Goal: Task Accomplishment & Management: Manage account settings

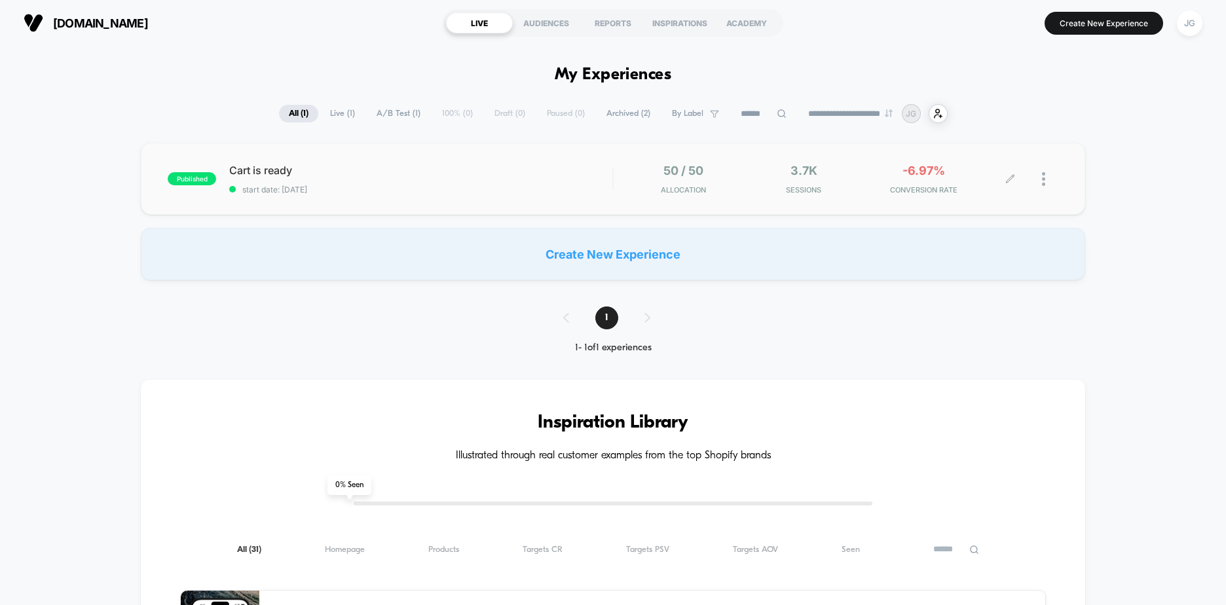
click at [1036, 168] on div at bounding box center [1035, 179] width 48 height 31
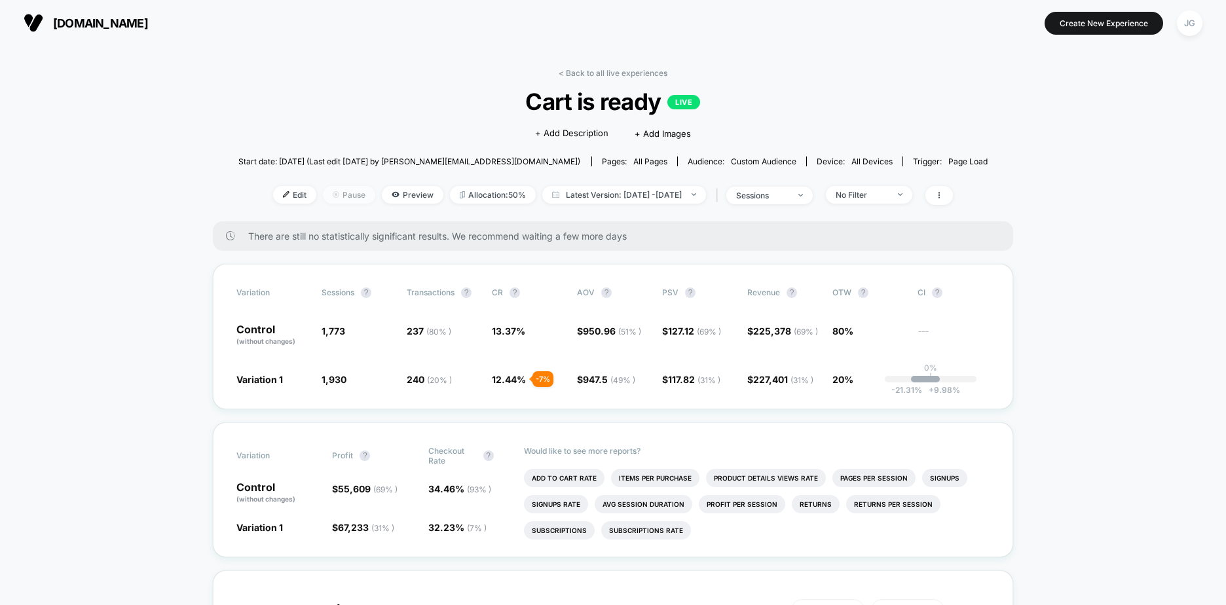
click at [329, 194] on span "Pause" at bounding box center [349, 195] width 52 height 18
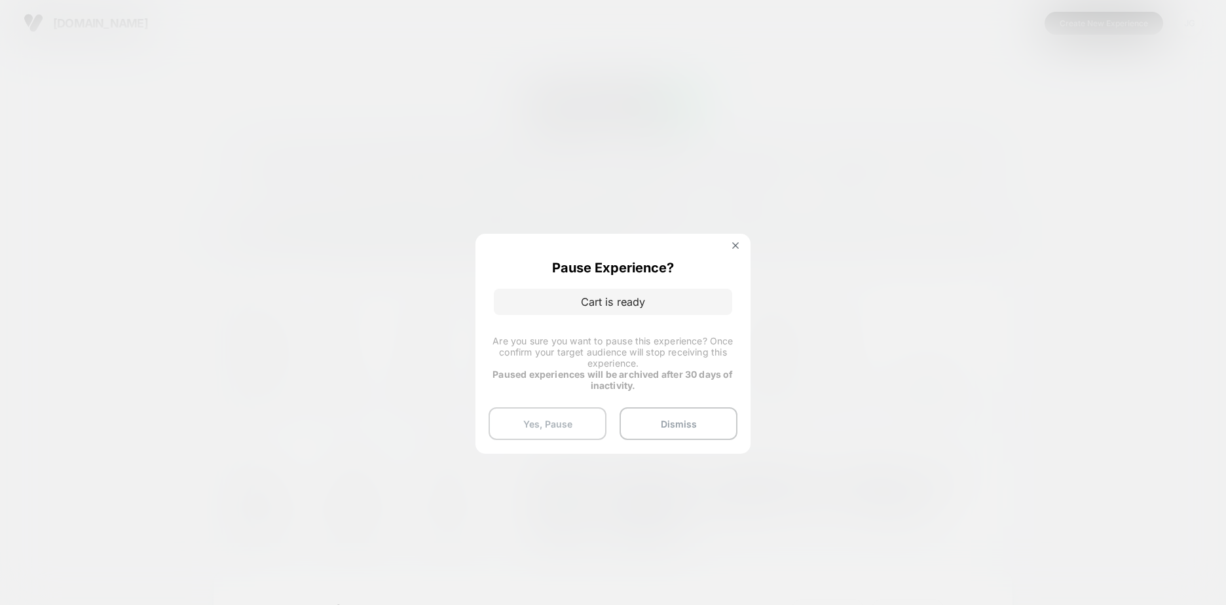
click at [515, 421] on button "Yes, Pause" at bounding box center [548, 423] width 118 height 33
